Goal: Transaction & Acquisition: Purchase product/service

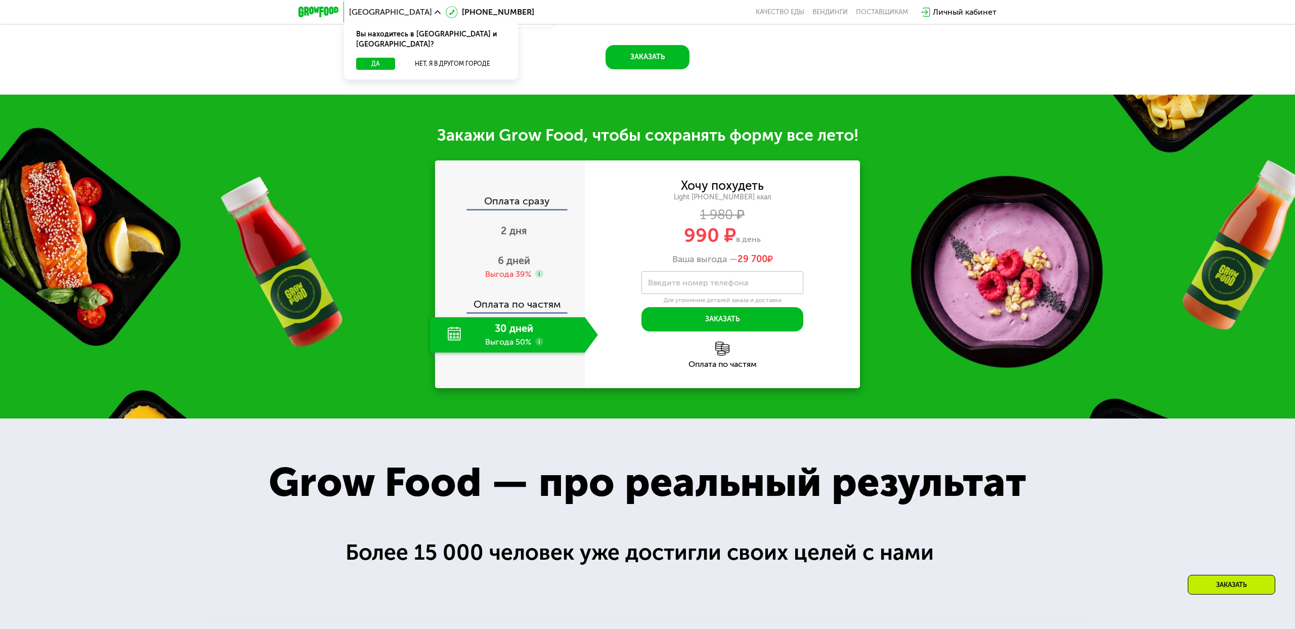
scroll to position [1102, 0]
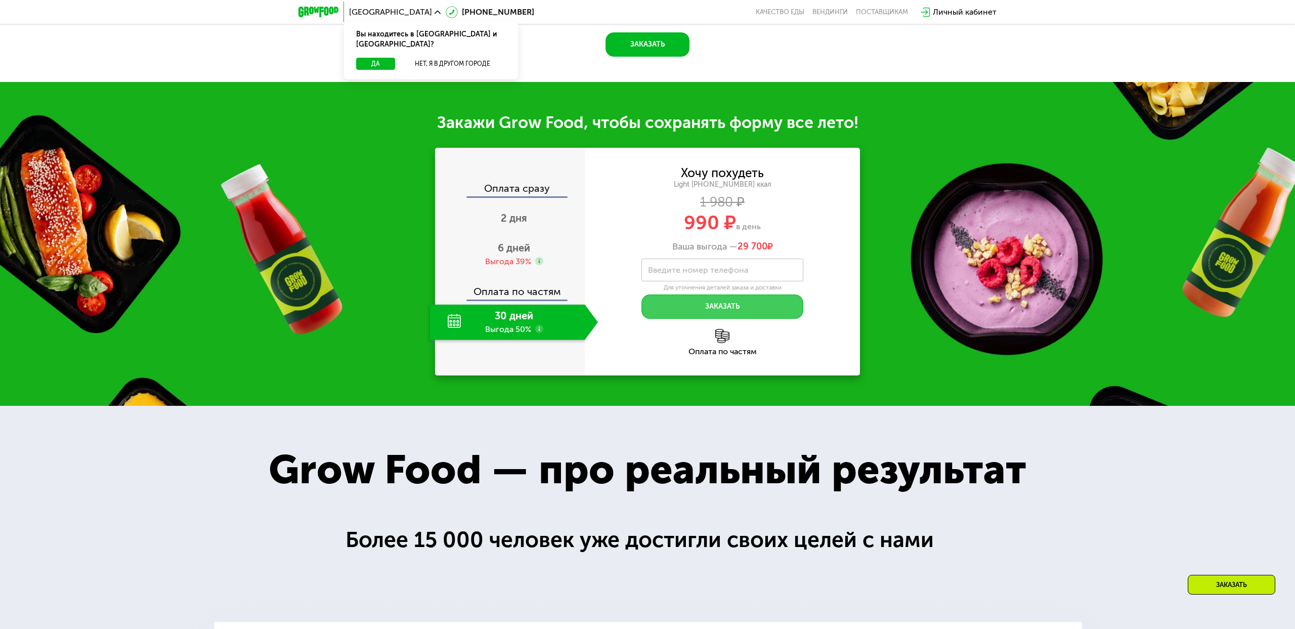
click at [698, 319] on button "Заказать" at bounding box center [722, 306] width 162 height 24
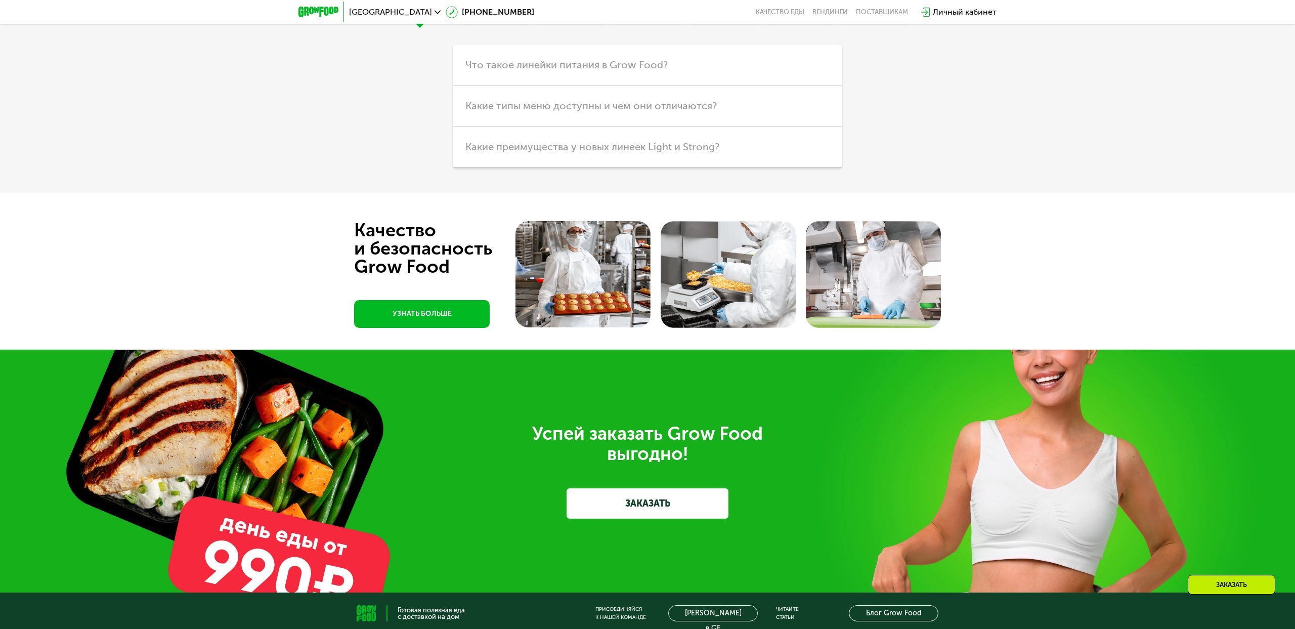
scroll to position [3044, 0]
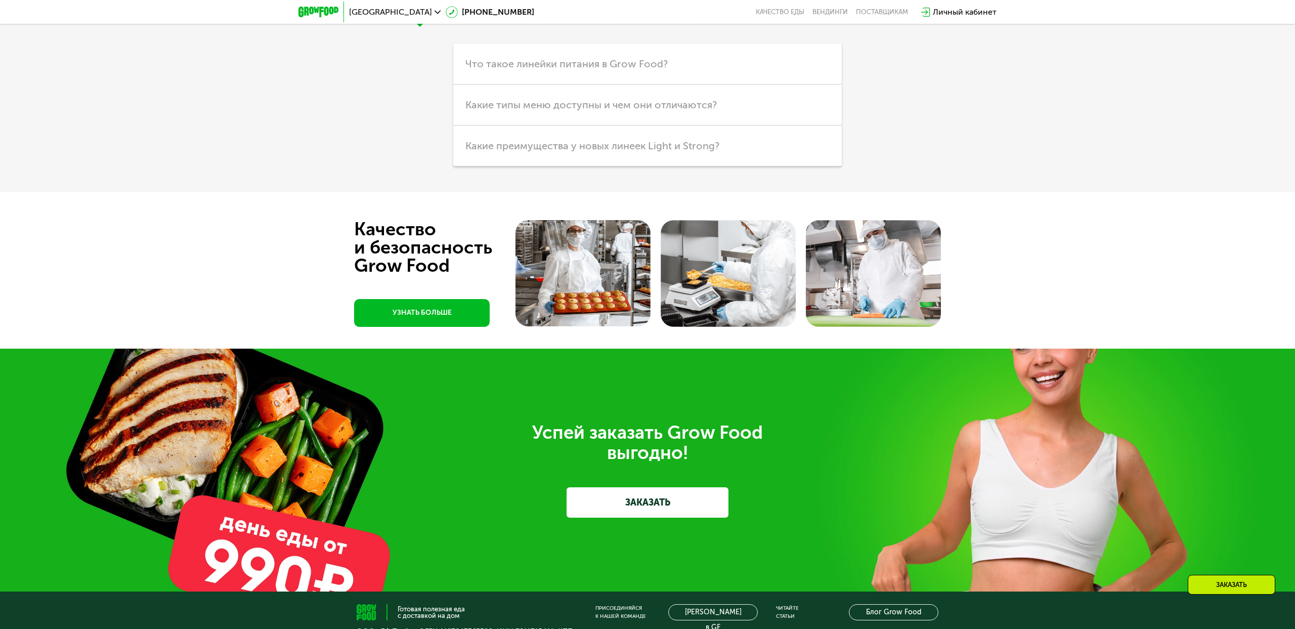
click at [705, 517] on link "ЗАКАЗАТЬ" at bounding box center [647, 502] width 162 height 30
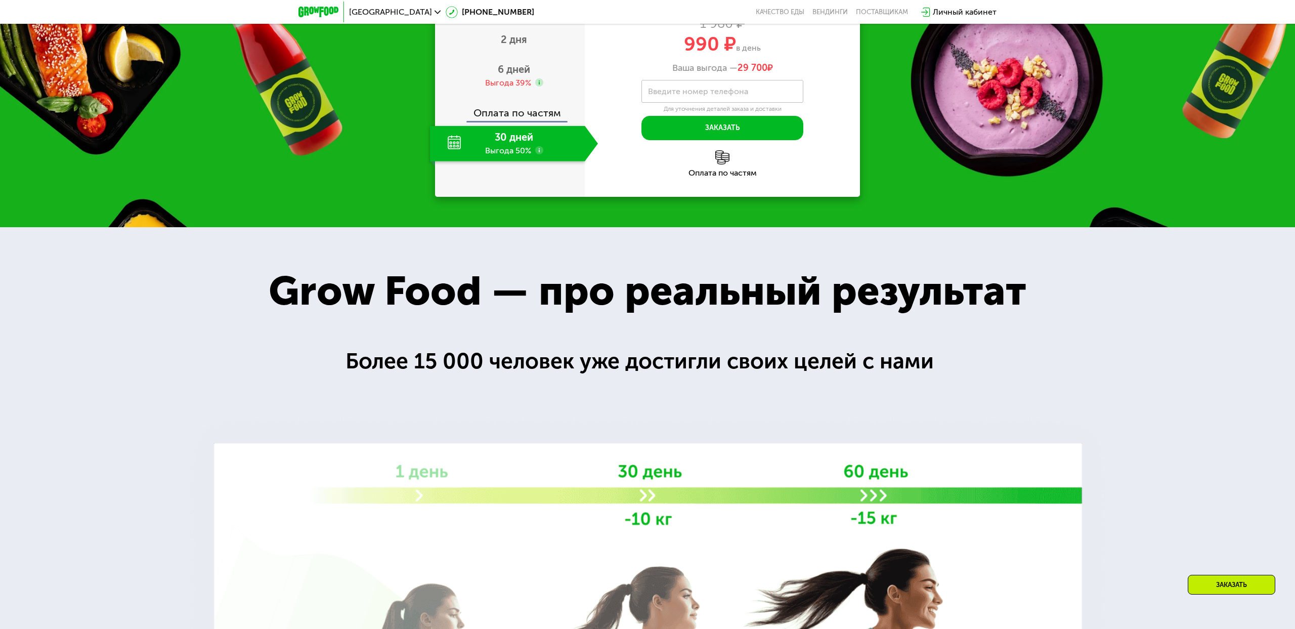
scroll to position [1247, 0]
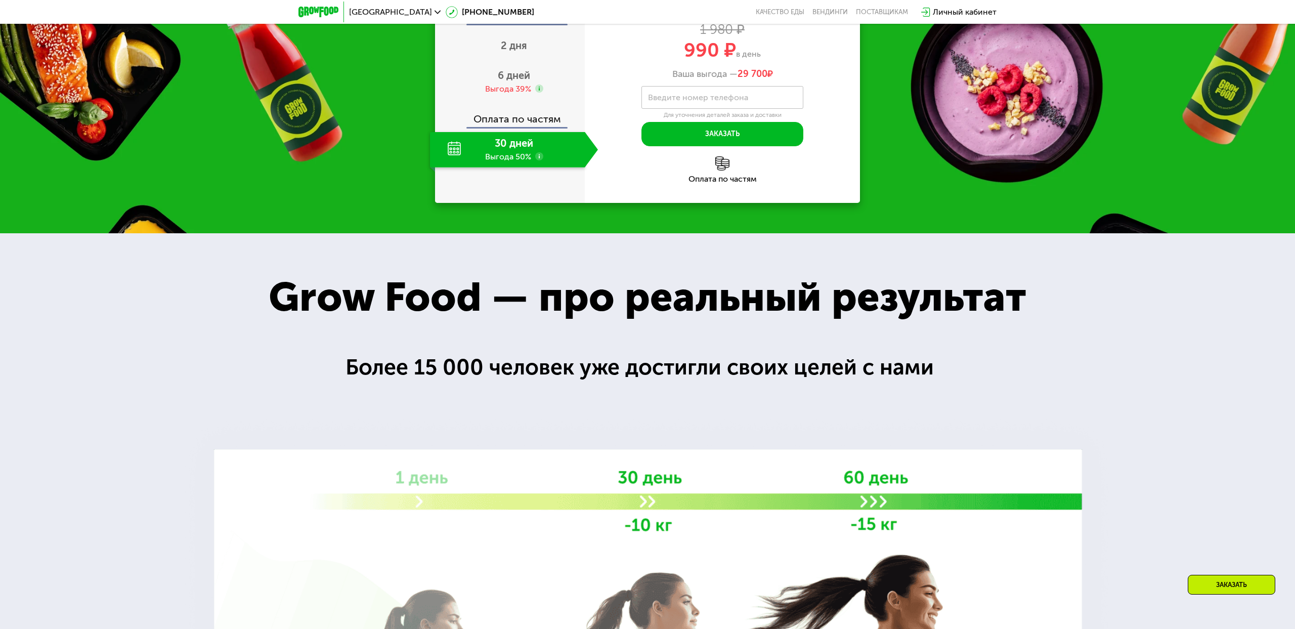
click at [517, 24] on div "Оплата сразу" at bounding box center [510, 17] width 149 height 13
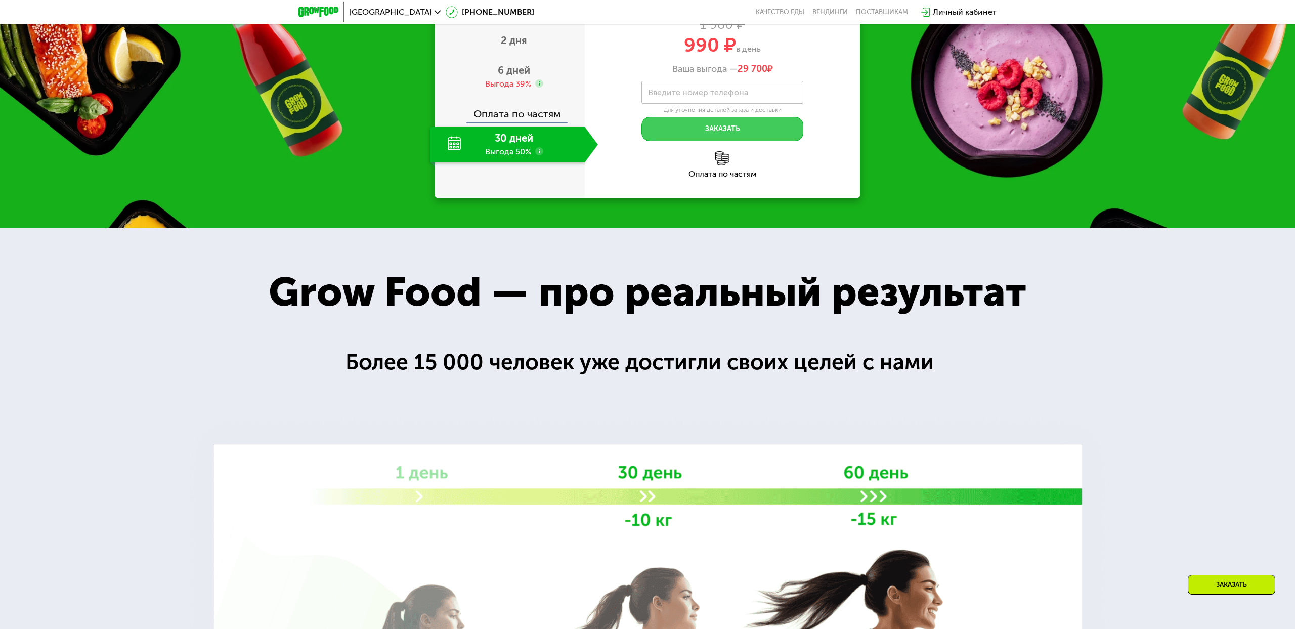
click at [720, 141] on button "Заказать" at bounding box center [722, 129] width 162 height 24
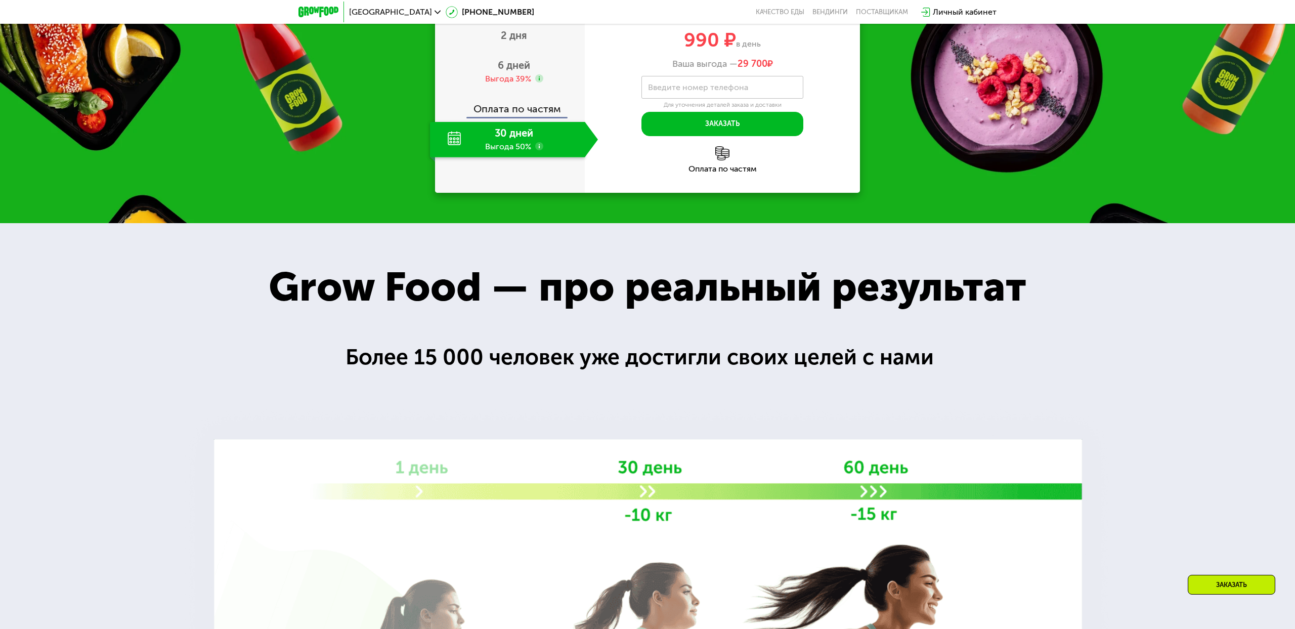
click at [721, 160] on img at bounding box center [722, 153] width 14 height 14
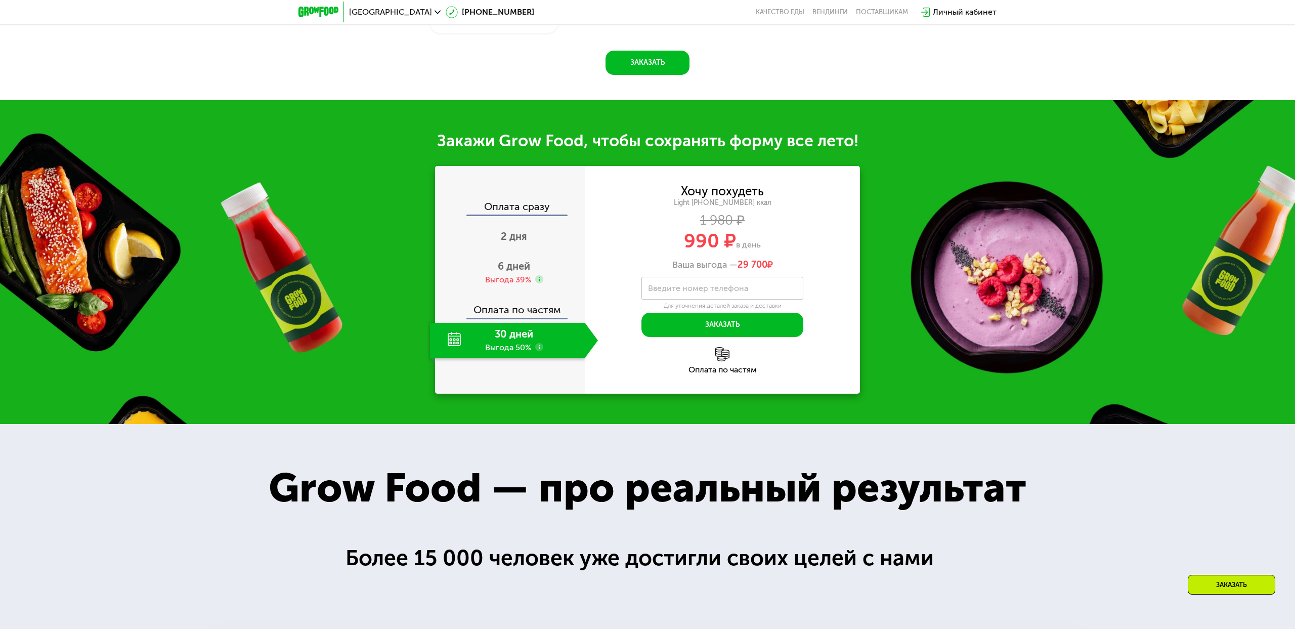
scroll to position [1081, 0]
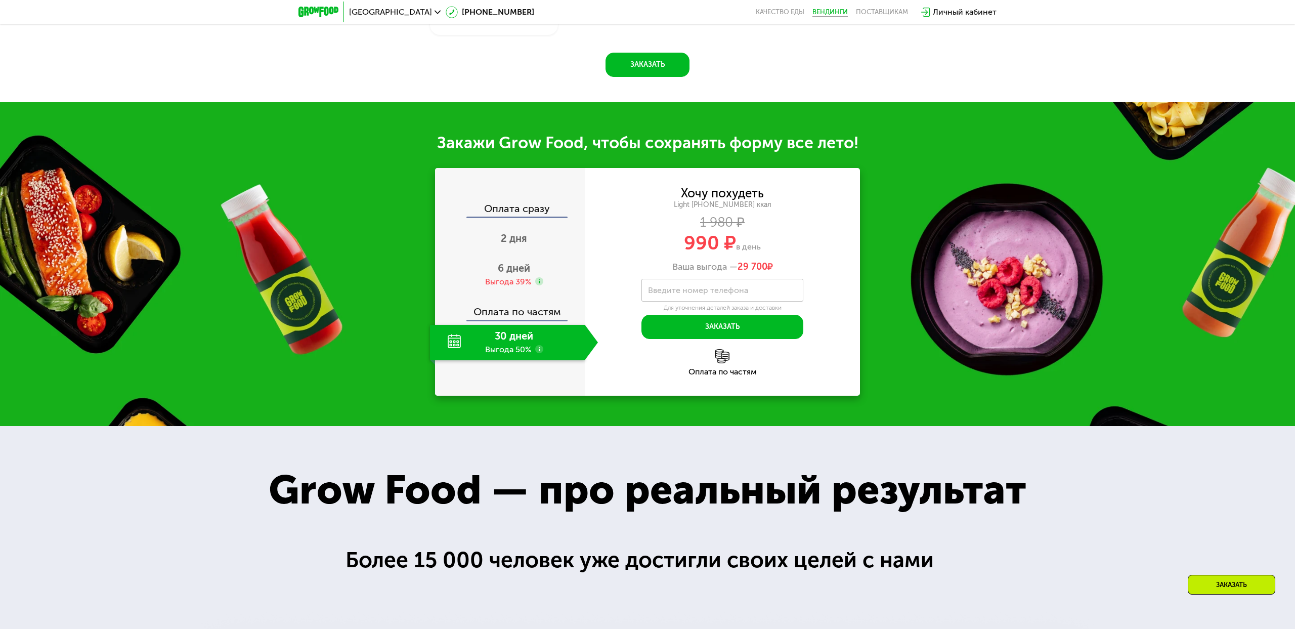
click at [823, 13] on link "Вендинги" at bounding box center [829, 12] width 35 height 8
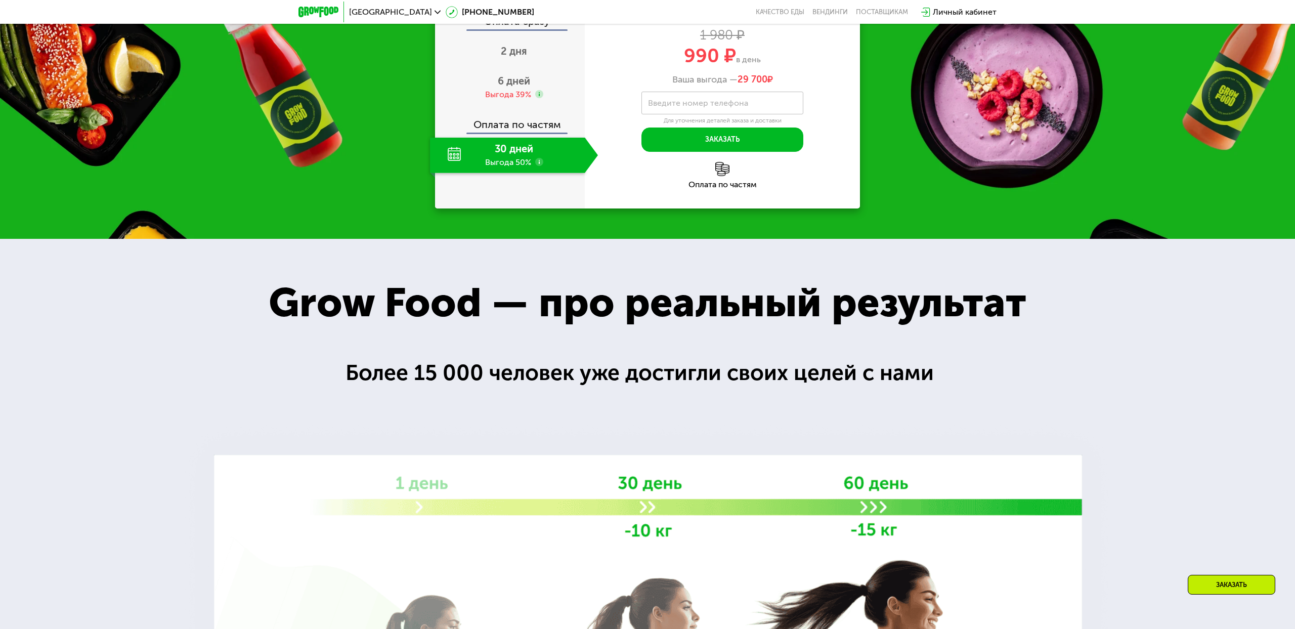
scroll to position [1271, 0]
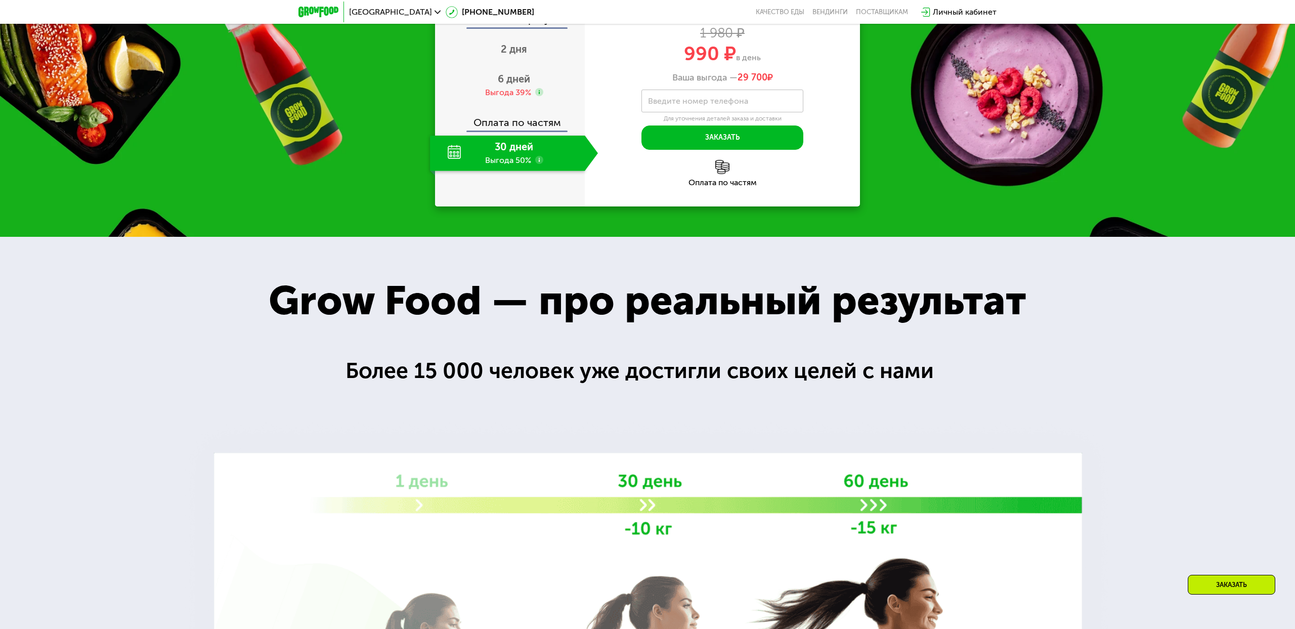
click at [1204, 583] on div "Заказать" at bounding box center [1232, 585] width 88 height 20
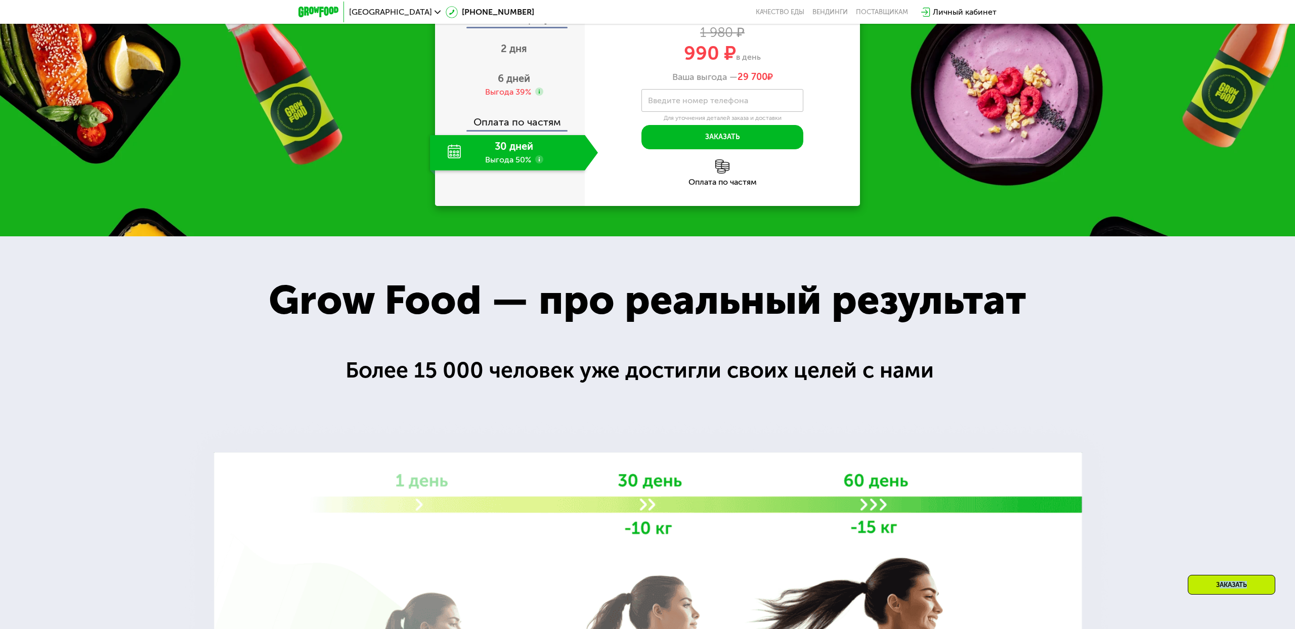
click at [1204, 583] on div "Заказать" at bounding box center [1232, 585] width 88 height 20
